Goal: Task Accomplishment & Management: Use online tool/utility

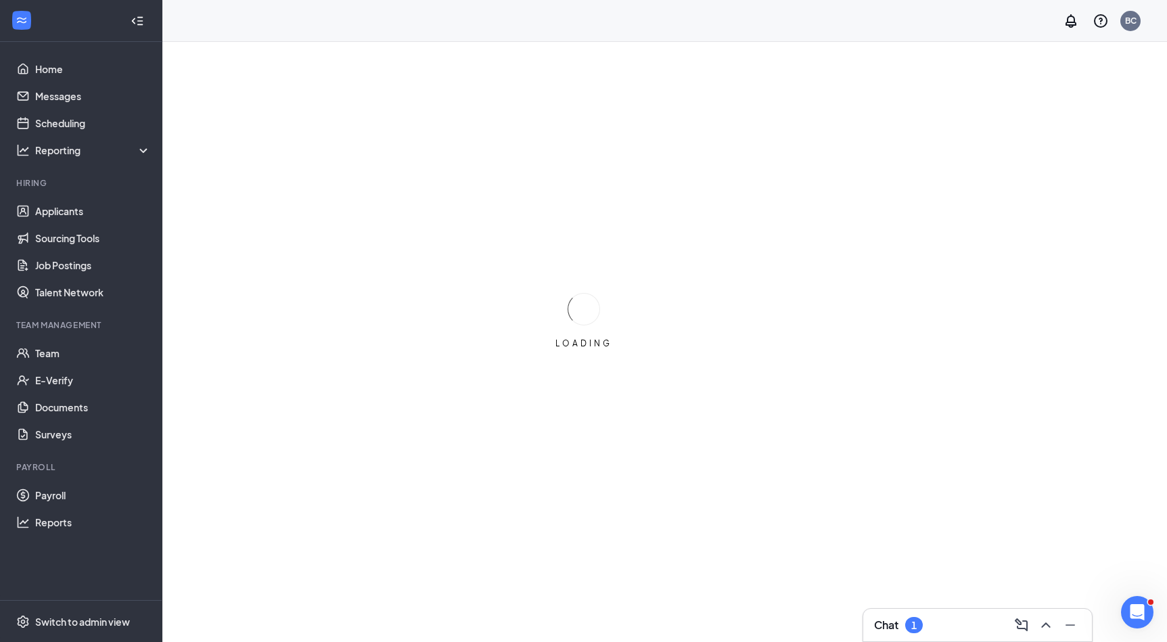
click at [927, 619] on div "Chat 1" at bounding box center [977, 625] width 207 height 22
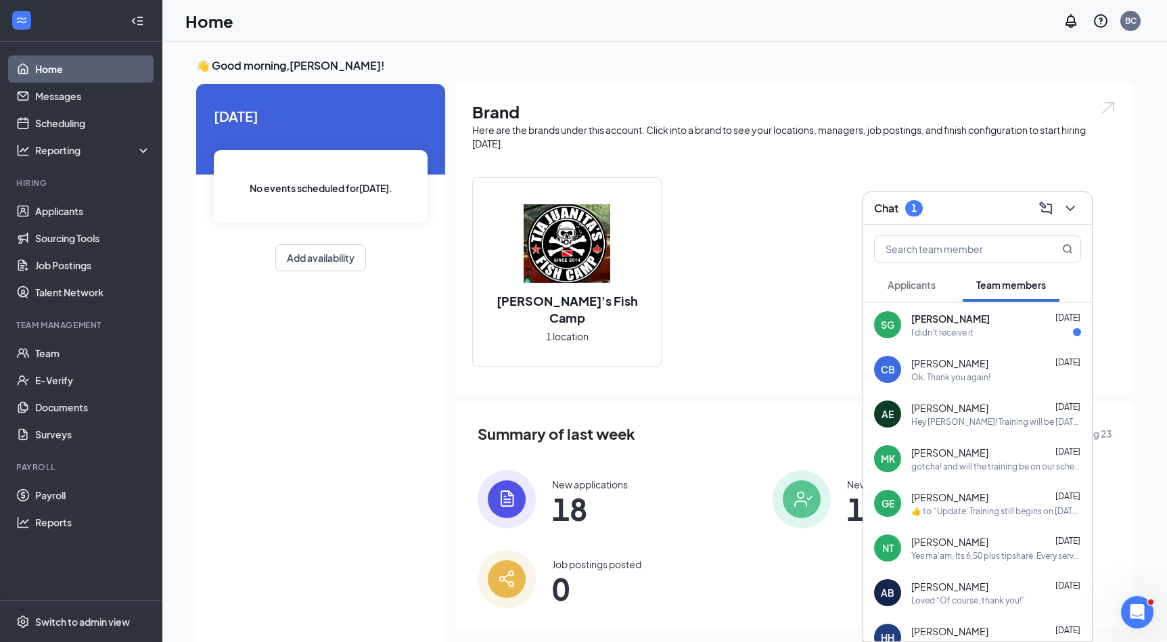
click at [941, 319] on span "[PERSON_NAME]" at bounding box center [950, 319] width 78 height 14
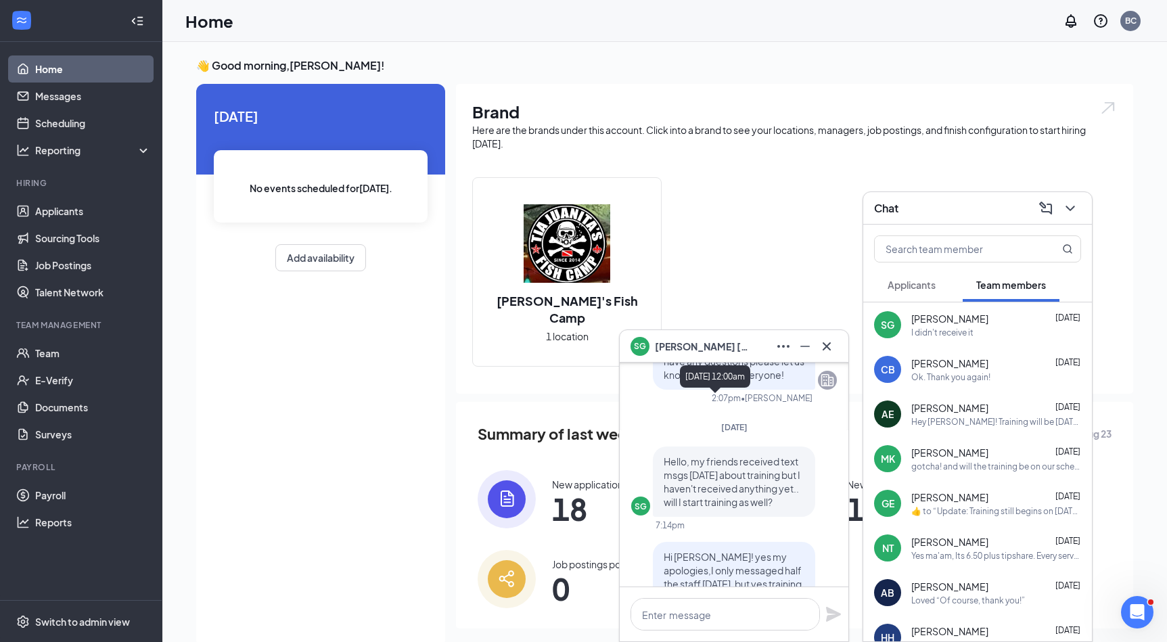
scroll to position [-314, 0]
click at [825, 349] on icon "Cross" at bounding box center [826, 346] width 16 height 16
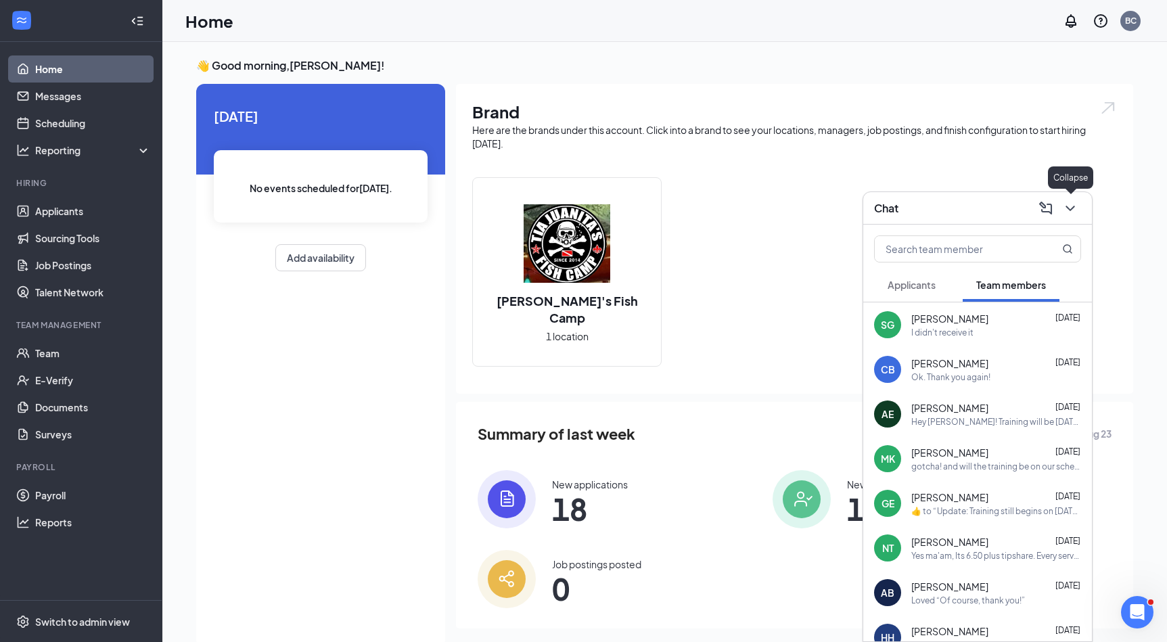
click at [1074, 200] on icon "ChevronDown" at bounding box center [1070, 208] width 16 height 16
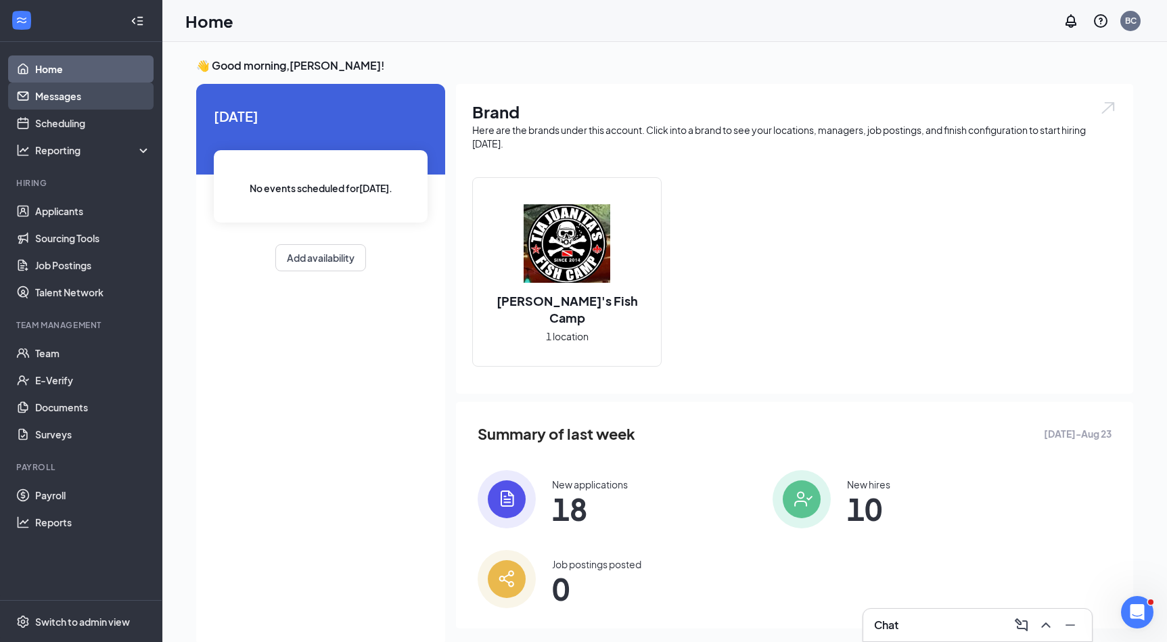
click at [76, 97] on link "Messages" at bounding box center [93, 96] width 116 height 27
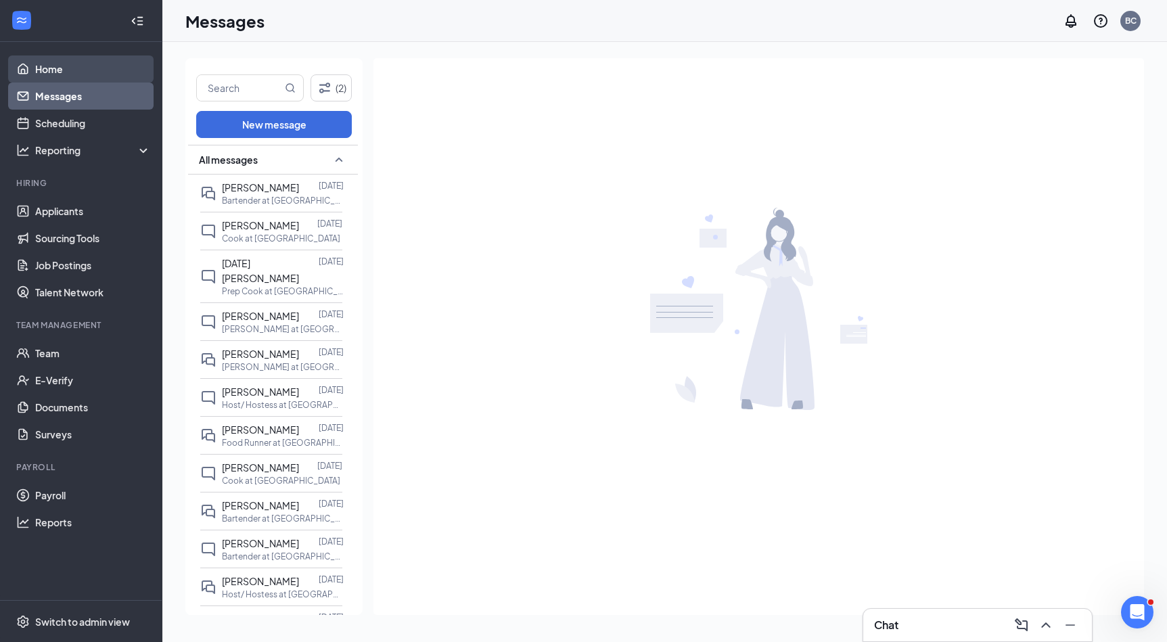
click at [63, 73] on link "Home" at bounding box center [93, 68] width 116 height 27
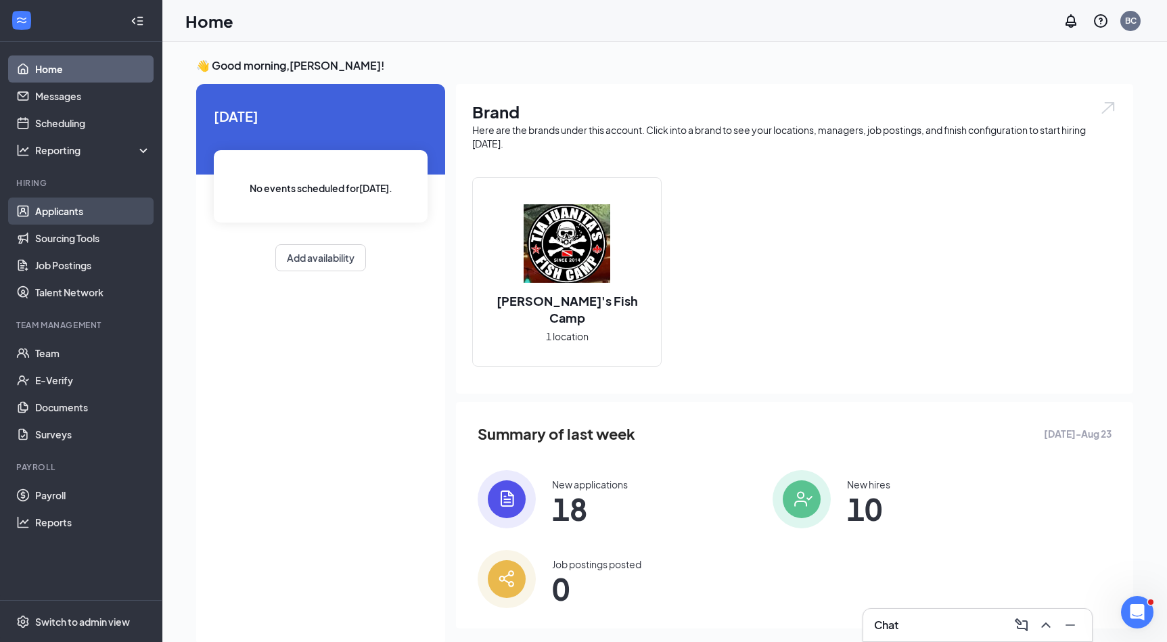
click at [91, 217] on link "Applicants" at bounding box center [93, 210] width 116 height 27
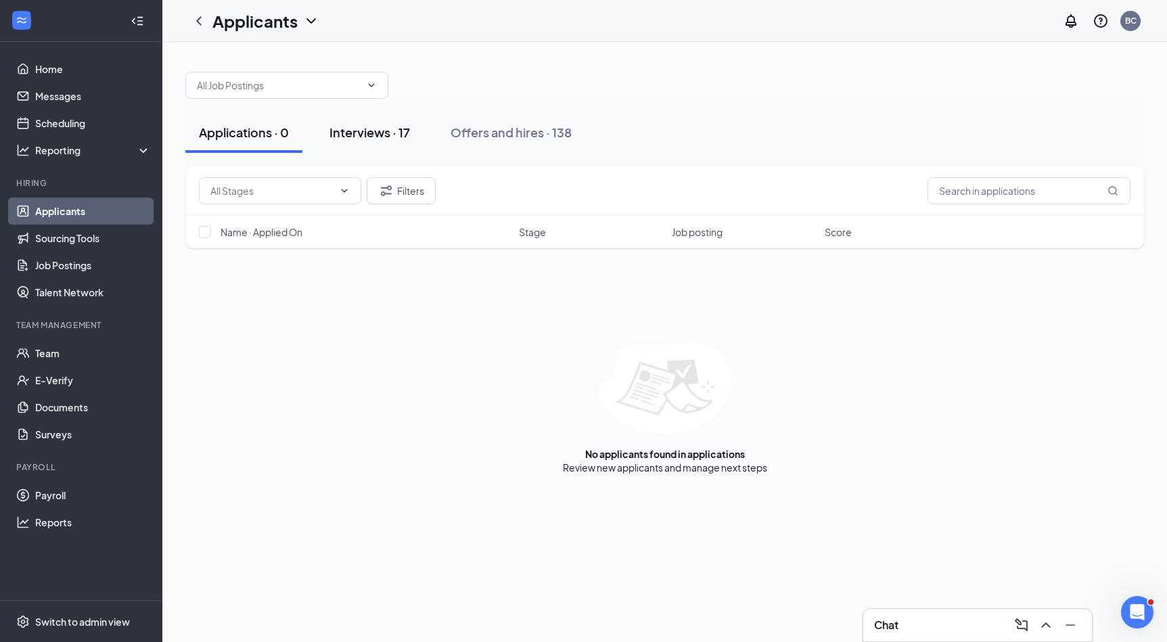
click at [345, 129] on div "Interviews · 17" at bounding box center [369, 132] width 80 height 17
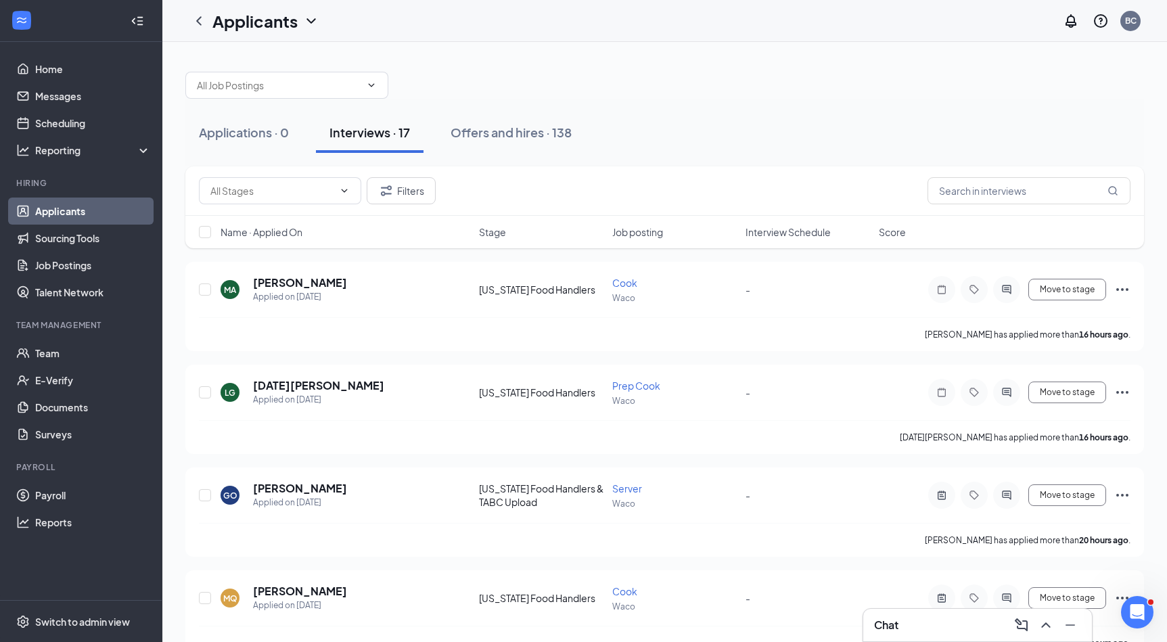
click at [779, 231] on span "Interview Schedule" at bounding box center [787, 232] width 85 height 14
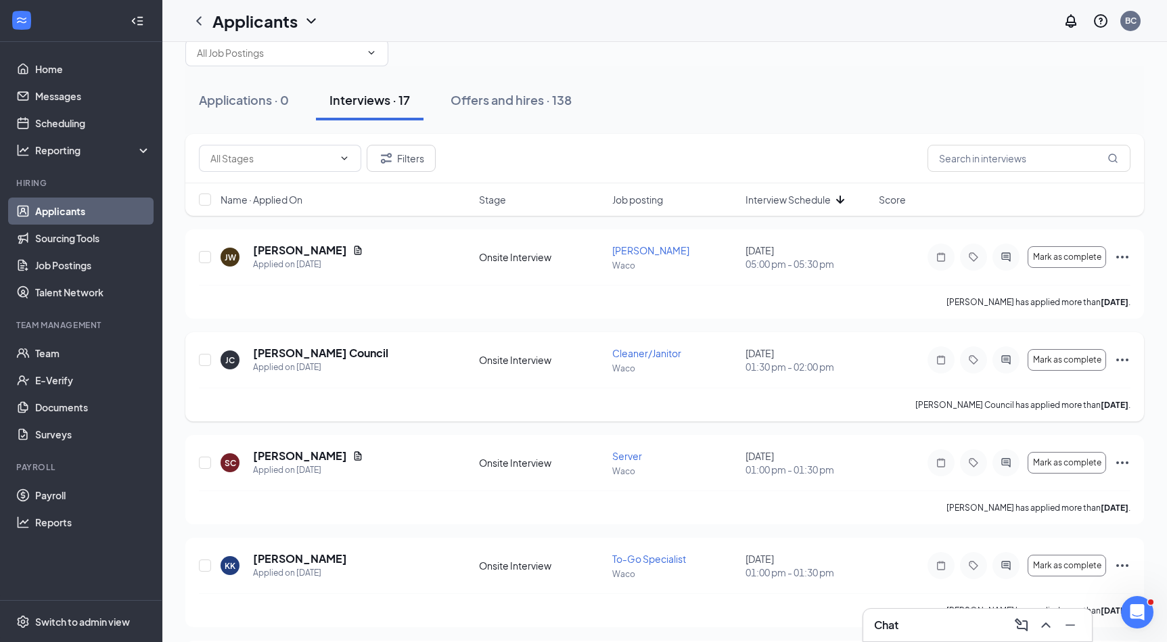
scroll to position [16, 0]
